Goal: Task Accomplishment & Management: Use online tool/utility

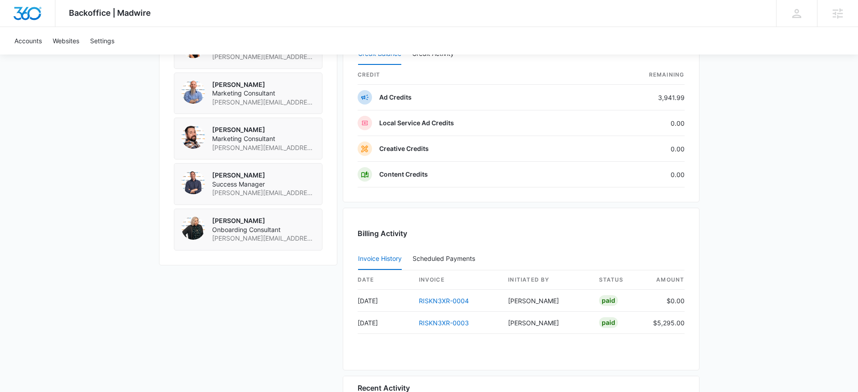
scroll to position [791, 0]
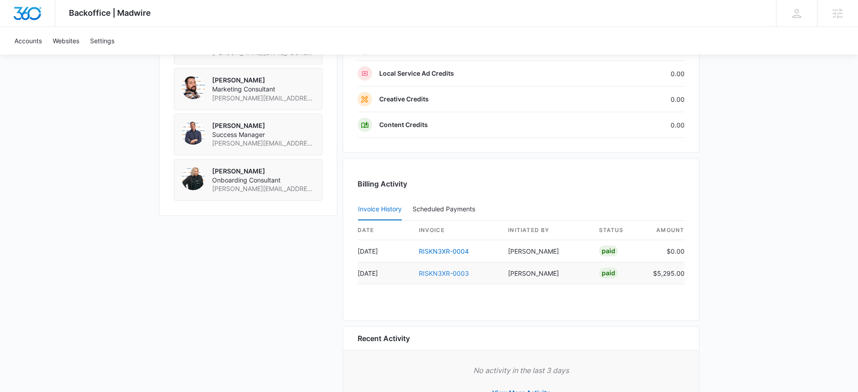
click at [433, 273] on link "RISKN3XR-0003" at bounding box center [444, 273] width 50 height 8
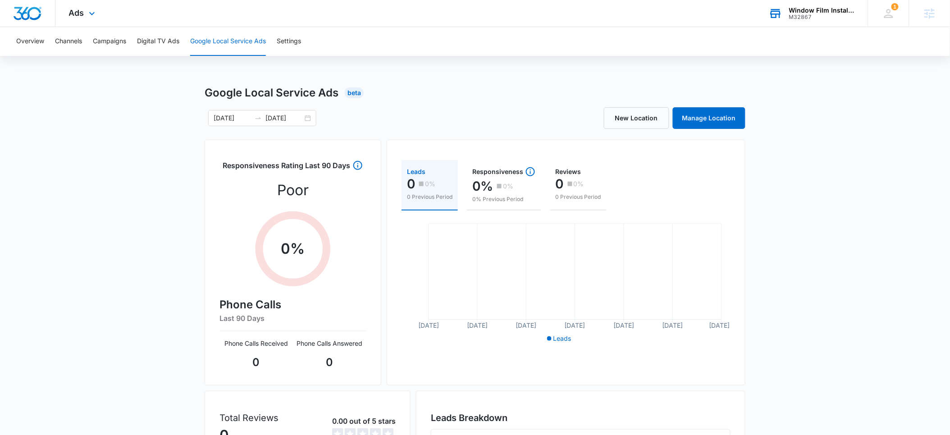
click at [817, 9] on div "Window Film Installers" at bounding box center [822, 10] width 66 height 7
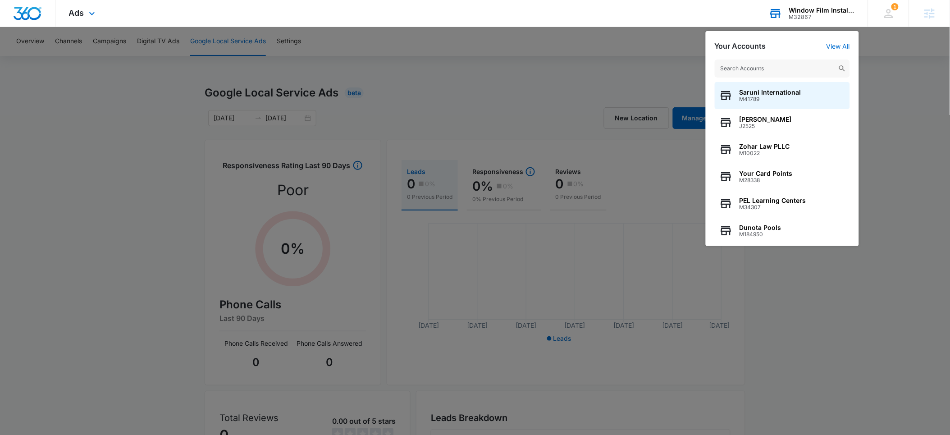
click at [752, 69] on input "text" at bounding box center [782, 68] width 135 height 18
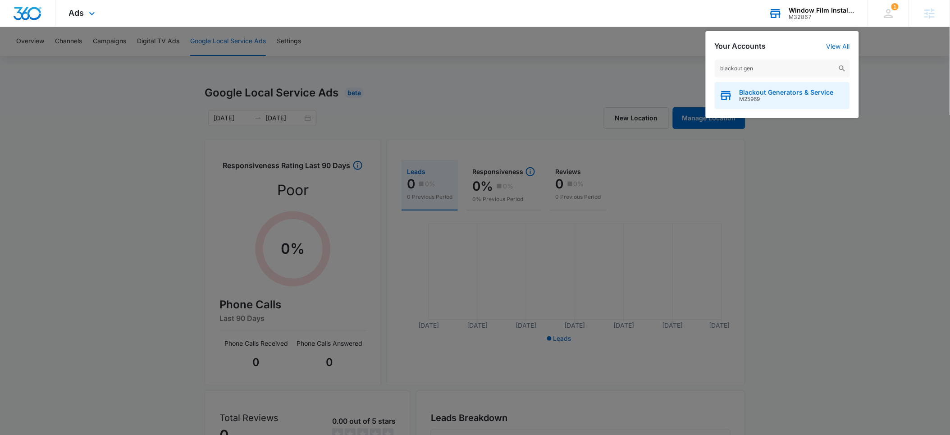
type input "blackout gen"
click at [755, 96] on span "M25969" at bounding box center [786, 99] width 94 height 6
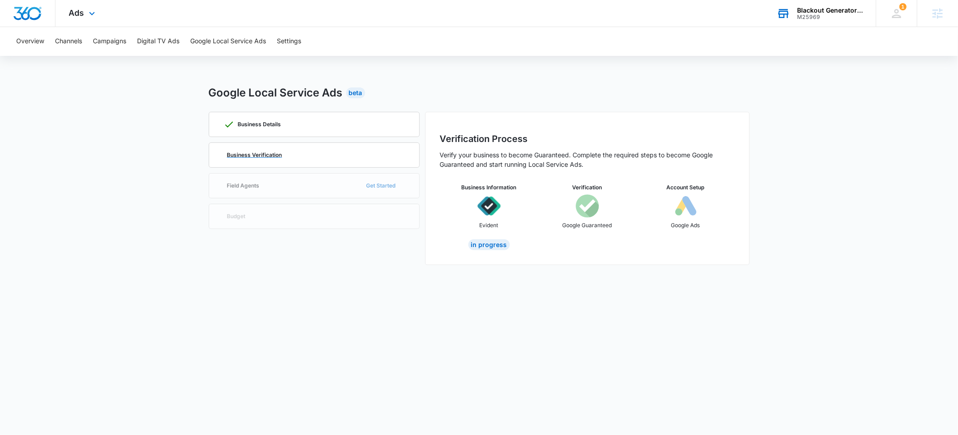
click at [259, 155] on p "Business Verification" at bounding box center [254, 154] width 55 height 5
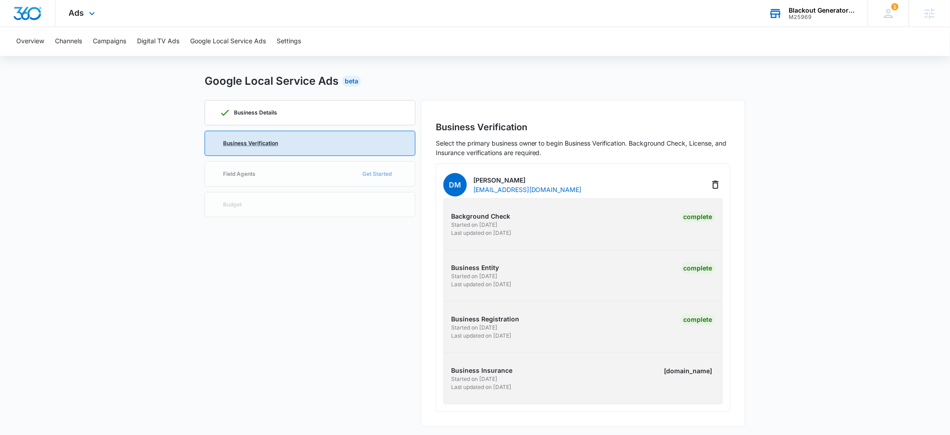
scroll to position [14, 0]
click at [485, 374] on p "Started on [DATE]" at bounding box center [515, 377] width 129 height 8
click at [287, 174] on div "Business Details Business Verification Field Agents Get Started Budget" at bounding box center [310, 261] width 211 height 327
click at [114, 44] on button "Campaigns" at bounding box center [109, 41] width 33 height 29
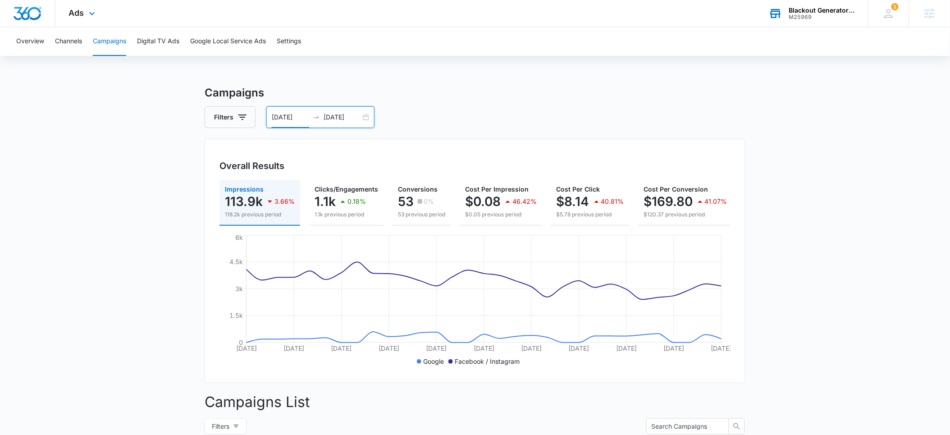
click at [283, 120] on input "[DATE]" at bounding box center [290, 117] width 37 height 10
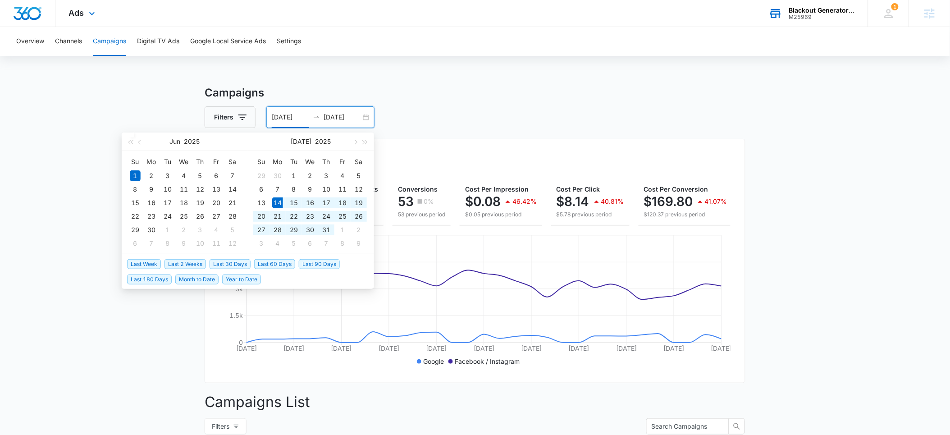
click at [235, 264] on span "Last 30 Days" at bounding box center [230, 264] width 41 height 10
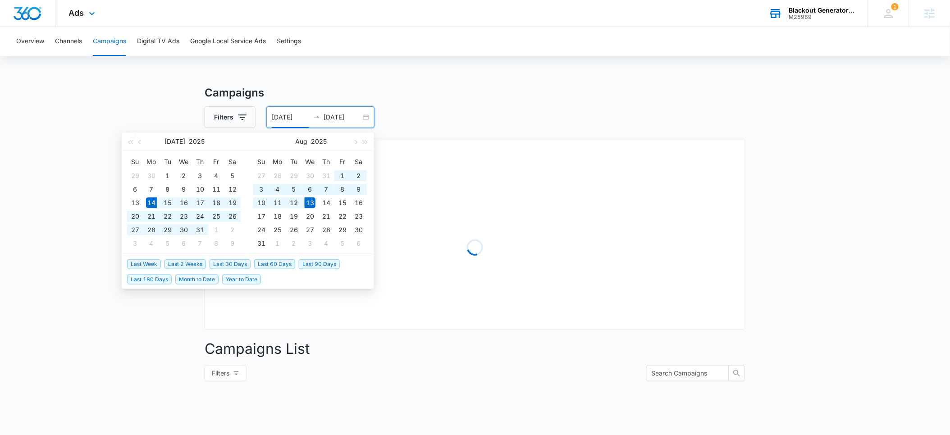
type input "[DATE]"
